Goal: Check status

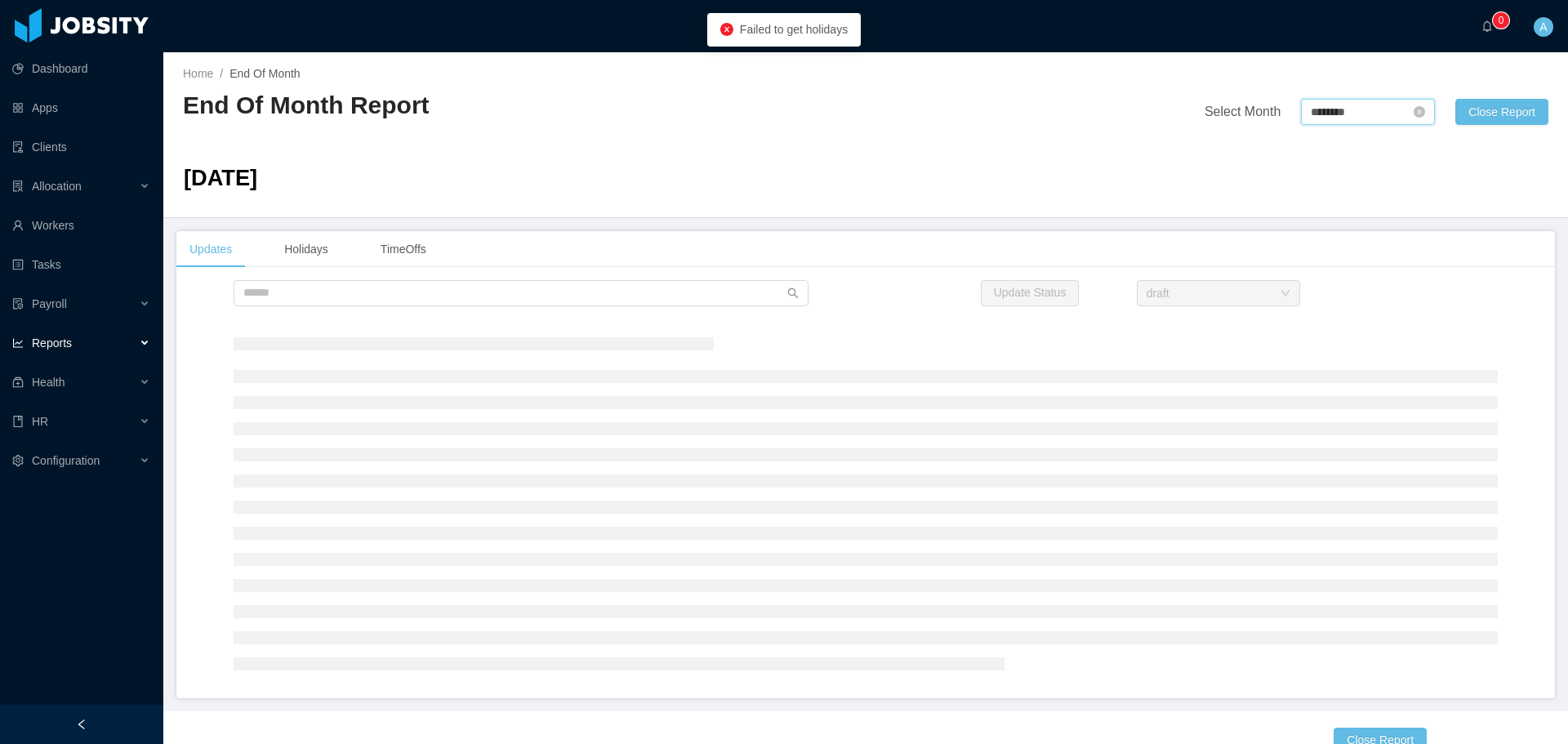
click at [1350, 111] on input "********" at bounding box center [1368, 112] width 134 height 26
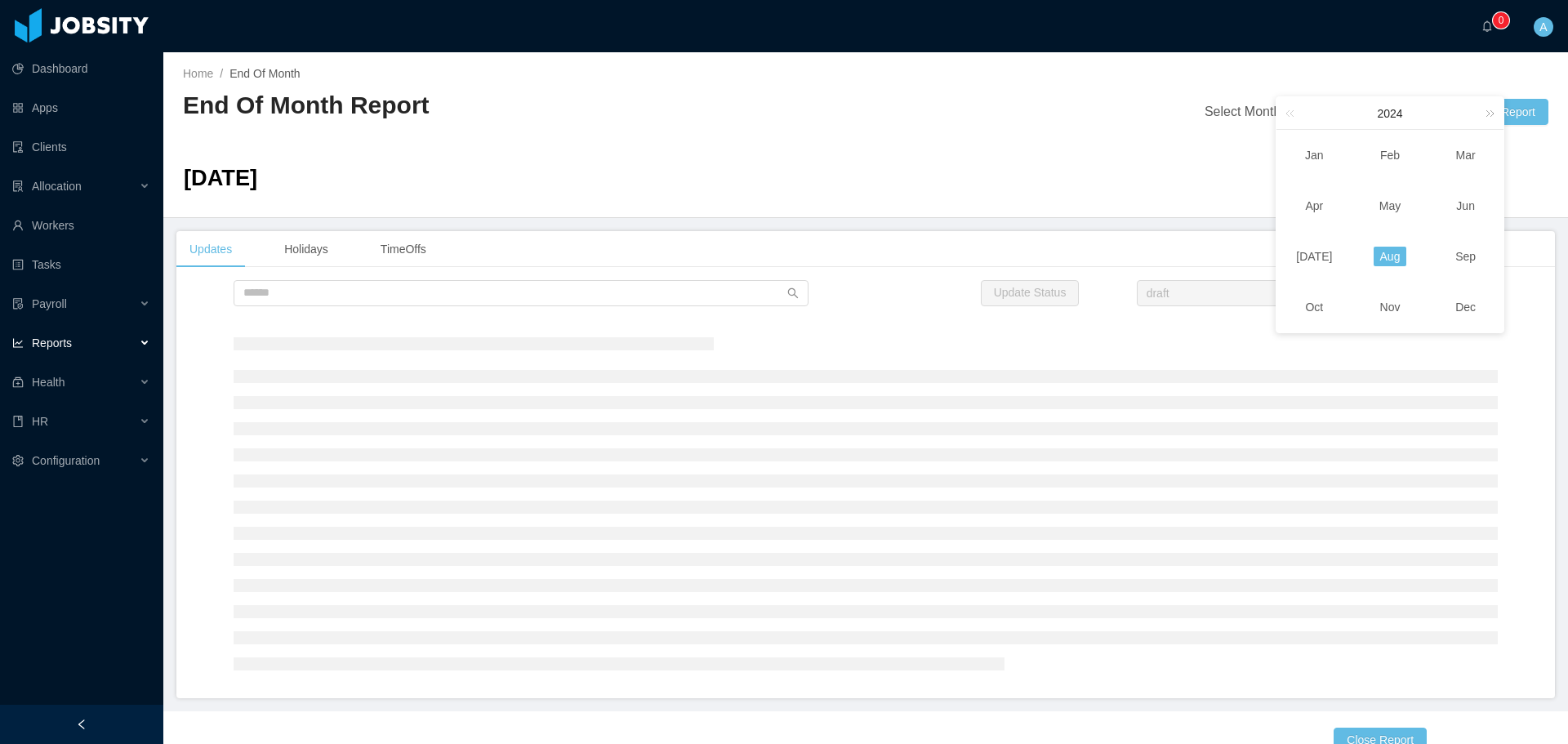
click at [1491, 110] on link at bounding box center [1487, 112] width 21 height 31
click at [1316, 310] on link "Oct" at bounding box center [1314, 306] width 31 height 20
type input "********"
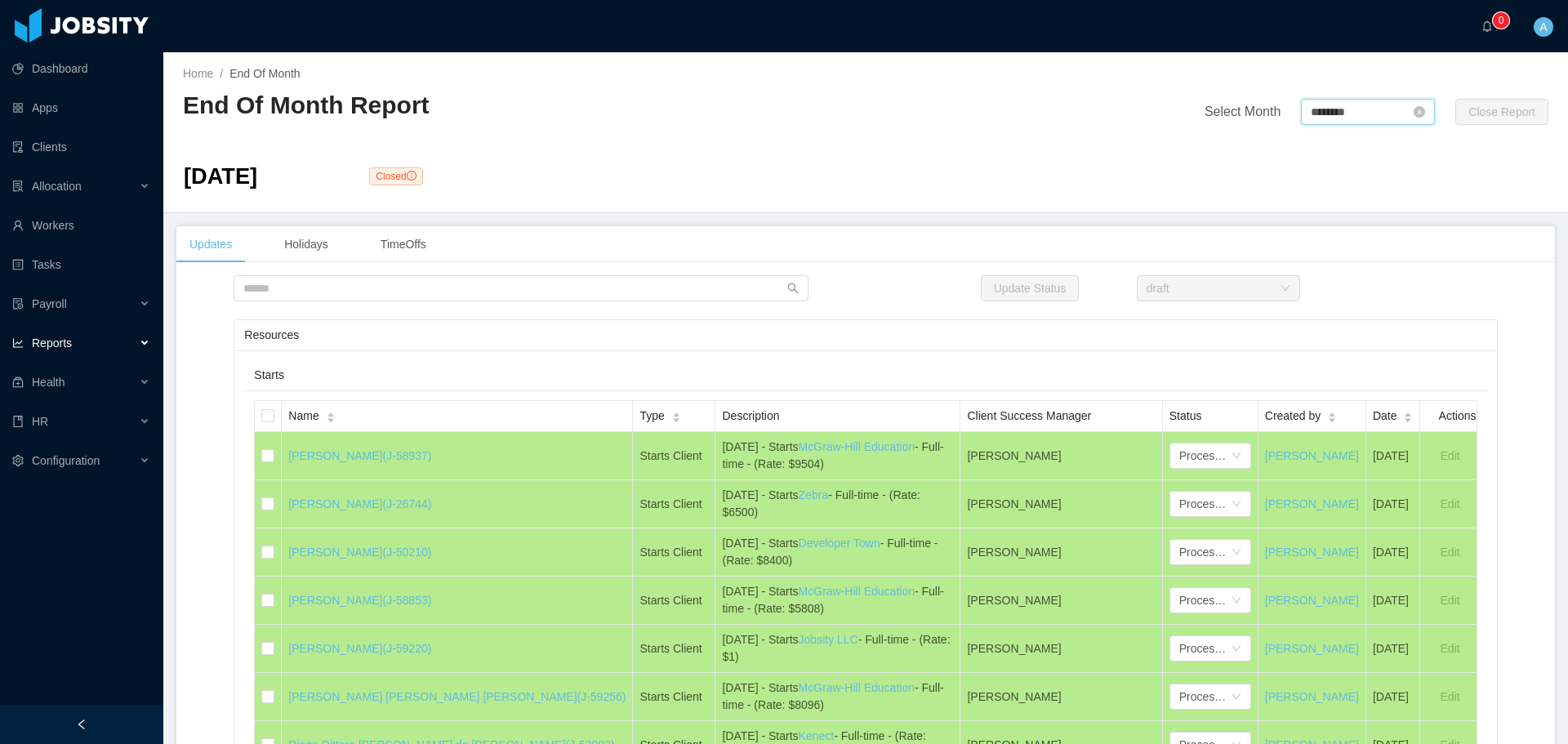
click at [1341, 123] on input "********" at bounding box center [1368, 112] width 134 height 26
click at [1318, 306] on link "Oct" at bounding box center [1314, 306] width 31 height 20
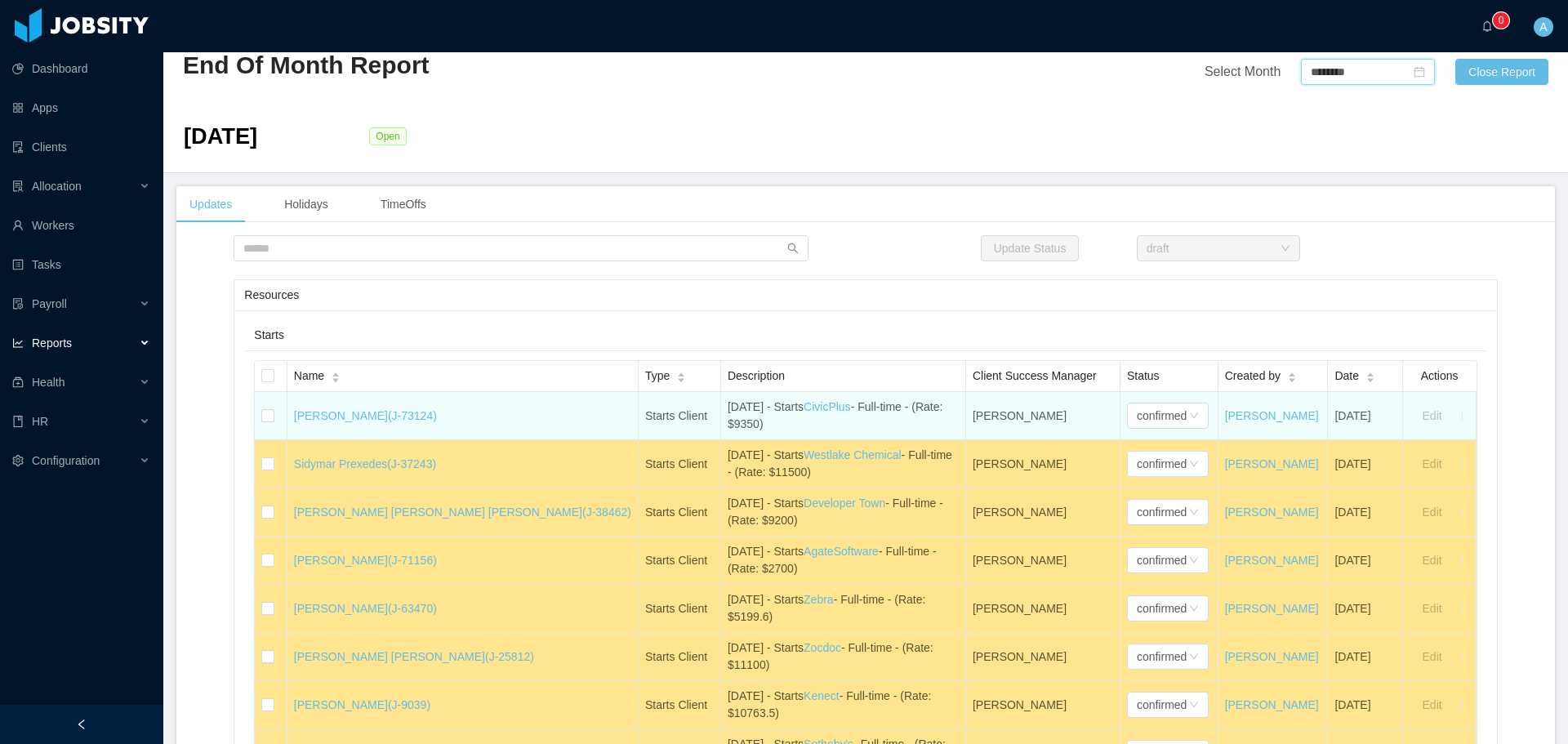
scroll to position [163, 0]
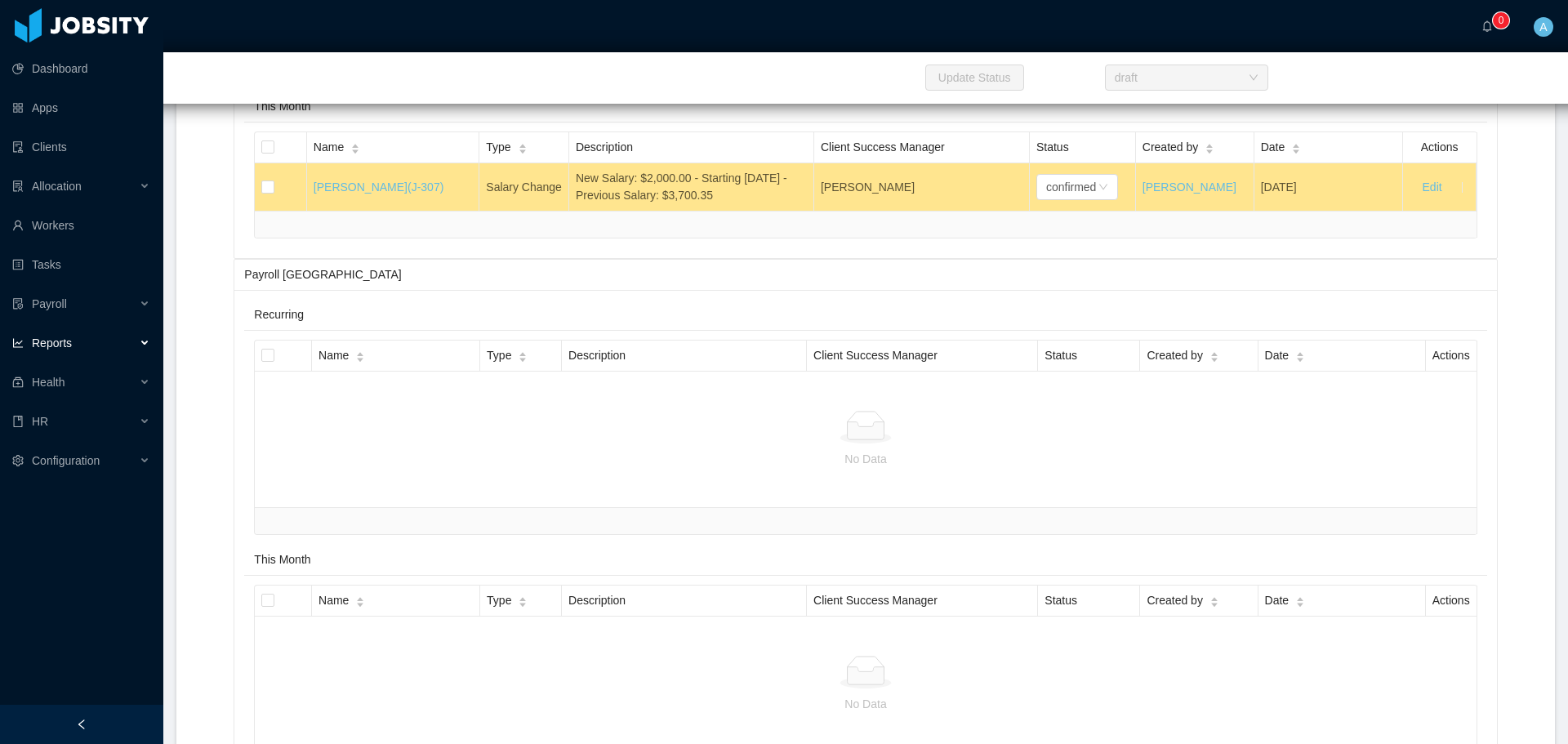
scroll to position [12579, 0]
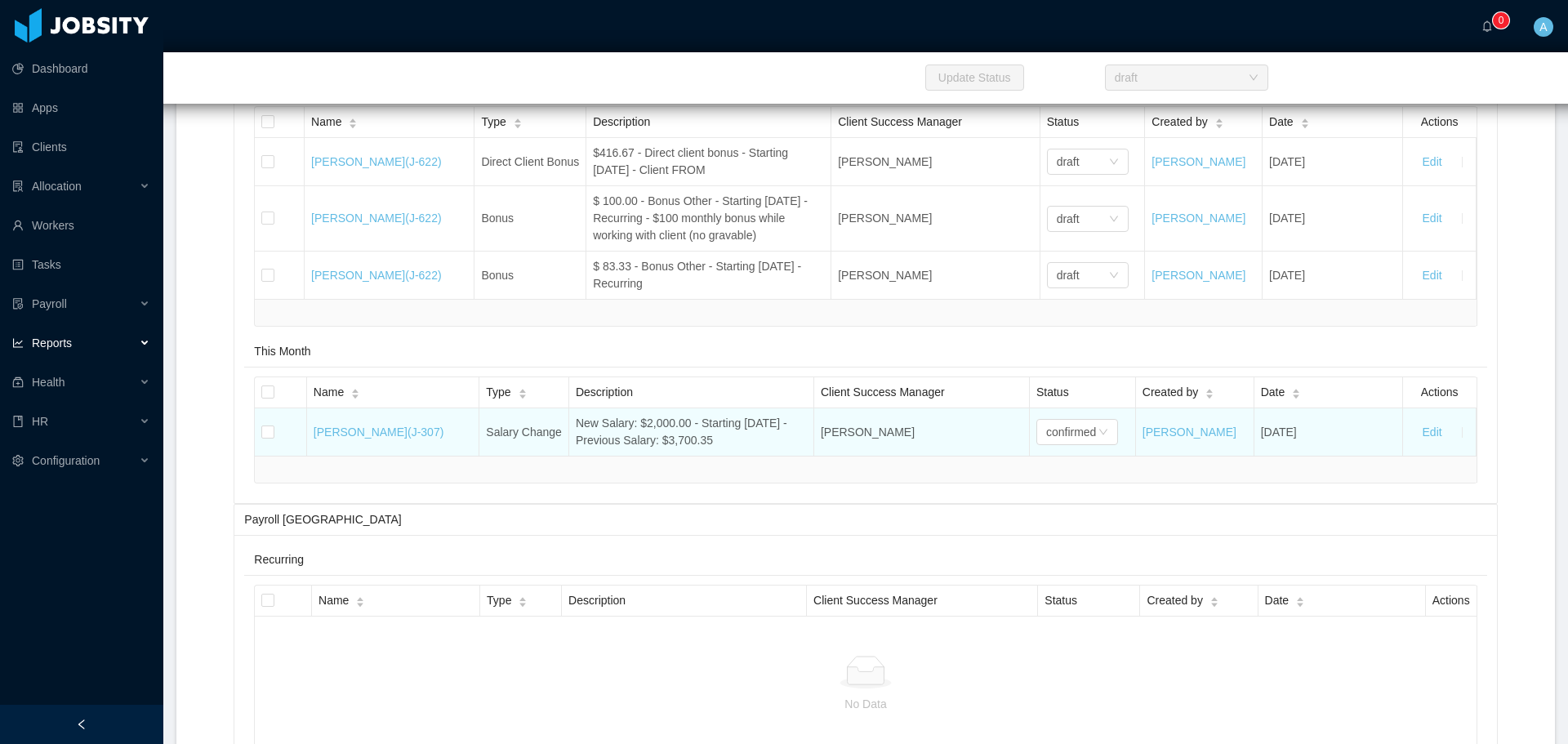
click at [703, 449] on div "New Salary: $2,000.00 - Starting [DATE] - Previous Salary: $3,700.35" at bounding box center [691, 432] width 232 height 34
click at [655, 449] on div "New Salary: $2,000.00 - Starting [DATE] - Previous Salary: $3,700.35" at bounding box center [691, 432] width 232 height 34
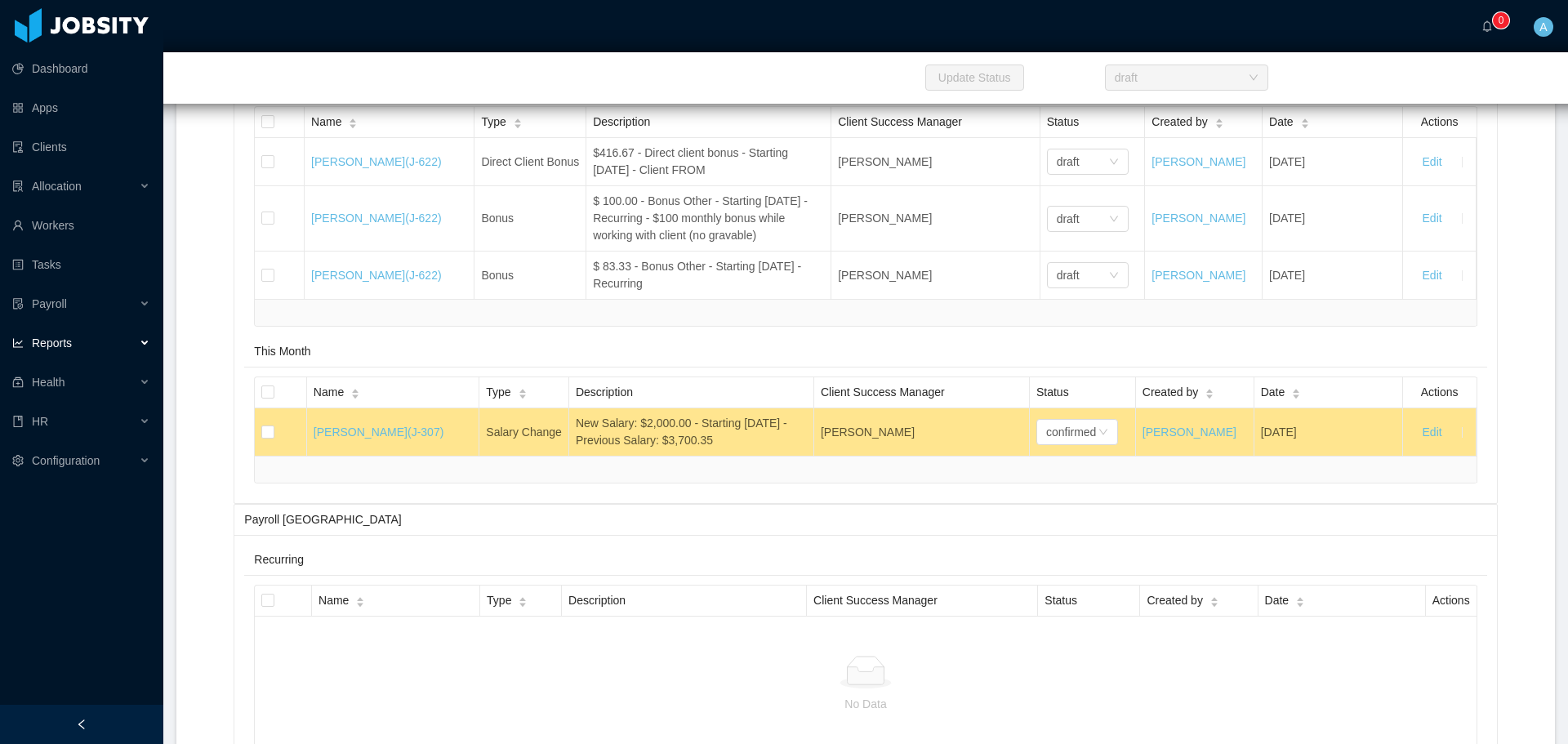
click at [662, 367] on div "This Month" at bounding box center [865, 352] width 1222 height 31
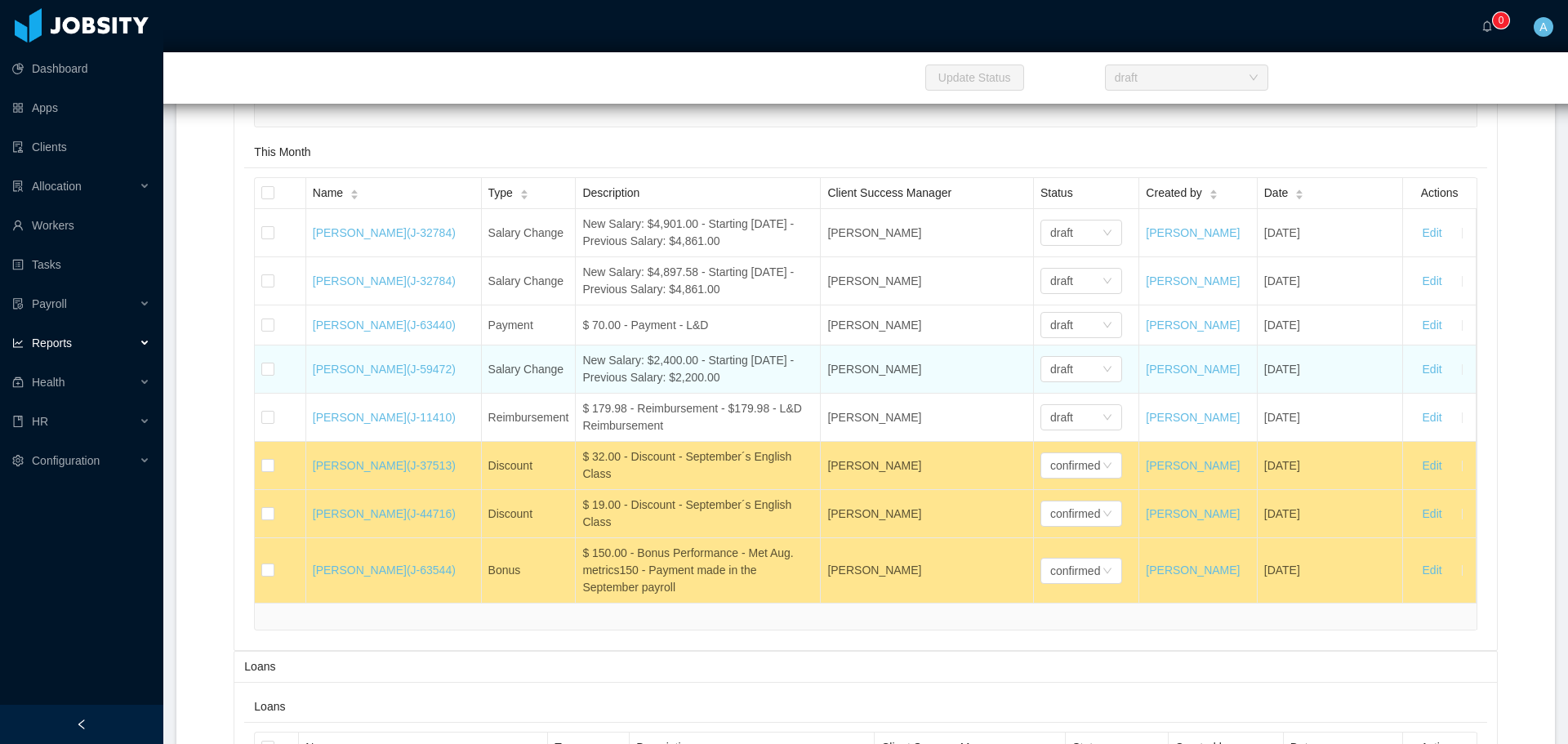
scroll to position [21482, 0]
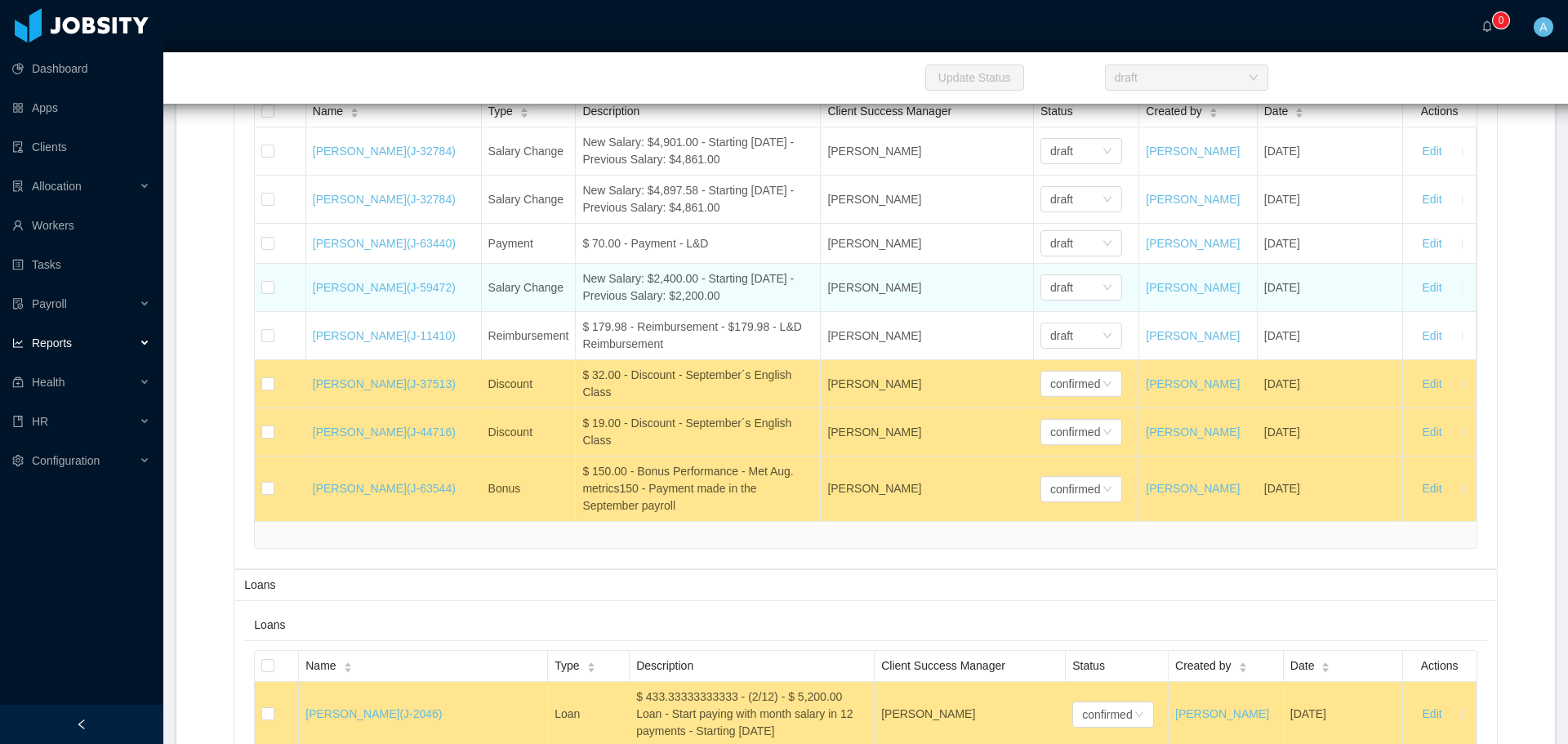
click at [717, 305] on div "New Salary: $2,400.00 - Starting [DATE] - Previous Salary: $2,200.00" at bounding box center [698, 288] width 232 height 34
click at [670, 305] on div "New Salary: $2,400.00 - Starting [DATE] - Previous Salary: $2,200.00" at bounding box center [698, 288] width 232 height 34
click at [684, 305] on div "New Salary: $2,400.00 - Starting [DATE] - Previous Salary: $2,200.00" at bounding box center [698, 288] width 232 height 34
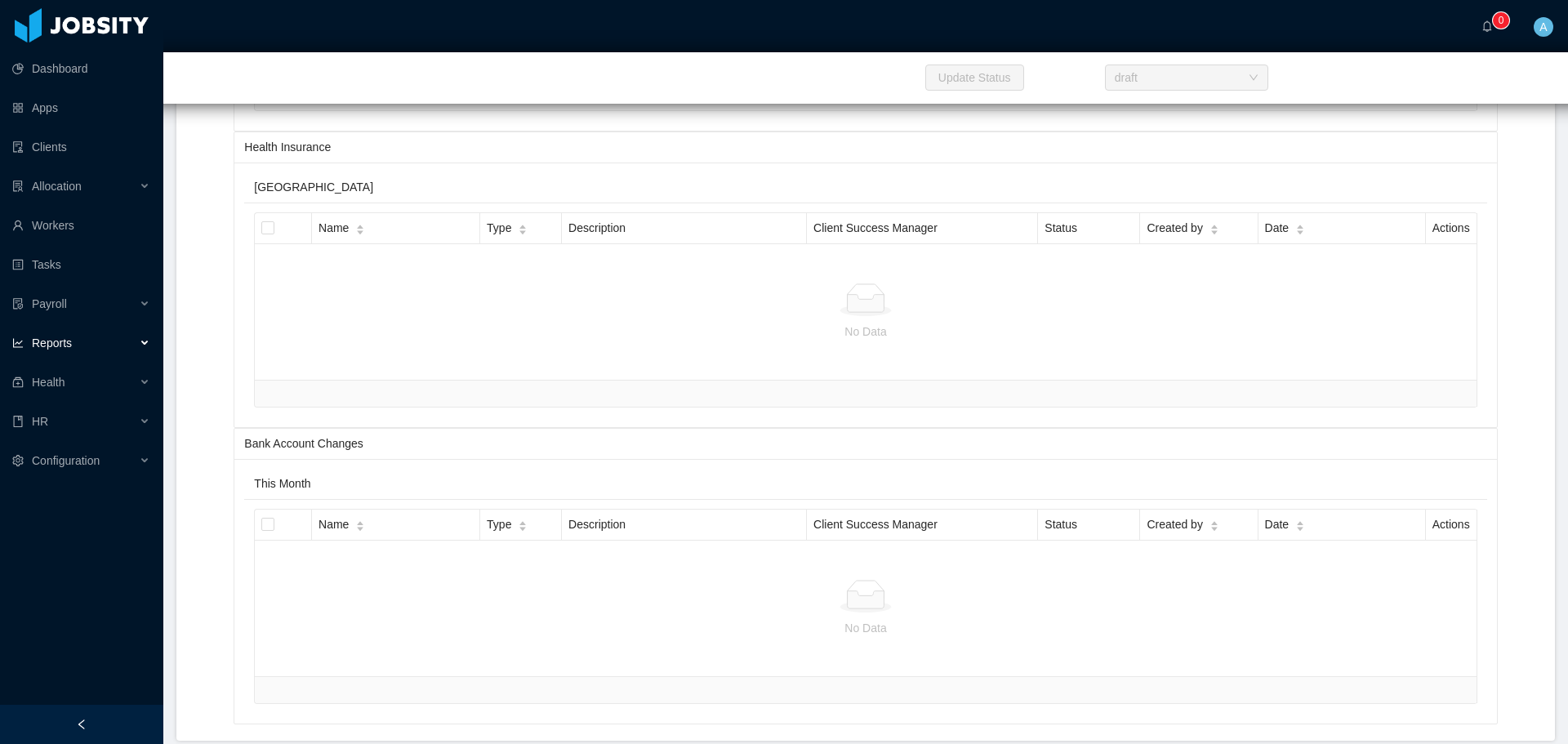
scroll to position [24316, 0]
